Goal: Find specific page/section: Find specific page/section

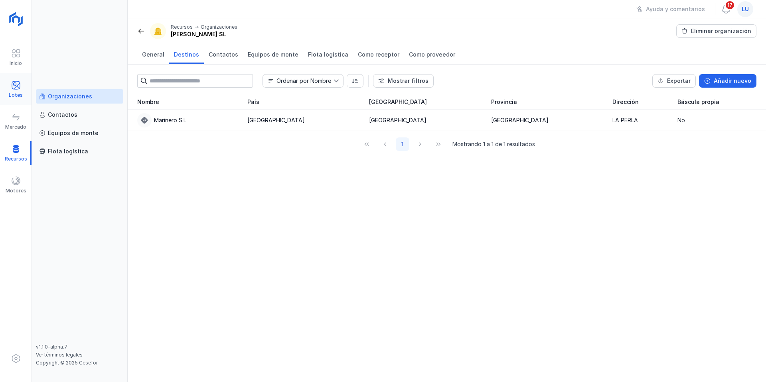
click at [14, 86] on span at bounding box center [16, 86] width 10 height 10
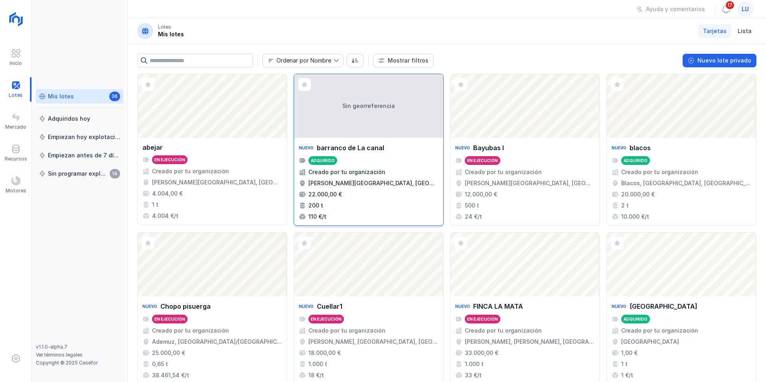
click at [349, 131] on div "Sin georreferencia" at bounding box center [368, 106] width 149 height 64
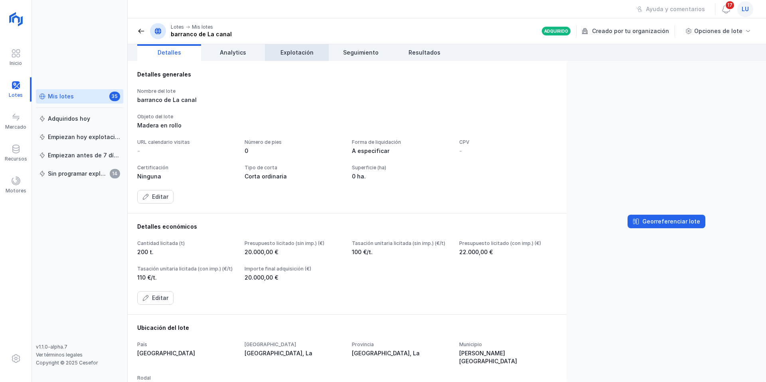
click at [298, 51] on span "Explotación" at bounding box center [296, 53] width 33 height 8
